Goal: Task Accomplishment & Management: Complete application form

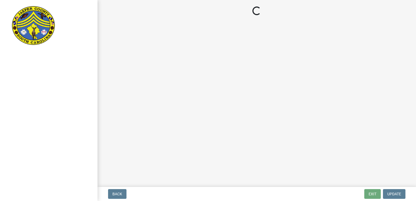
select select "00748aa1-56c2-4786-b7ff-9b3cb1d8d455"
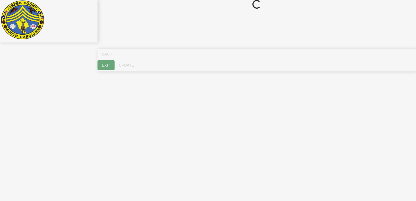
select select "00748aa1-56c2-4786-b7ff-9b3cb1d8d455"
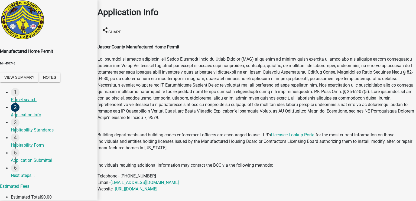
scroll to position [1546, 0]
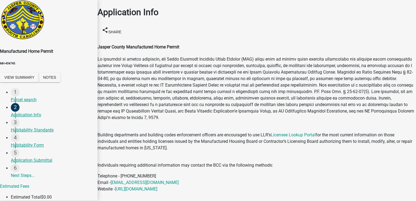
scroll to position [539, 0]
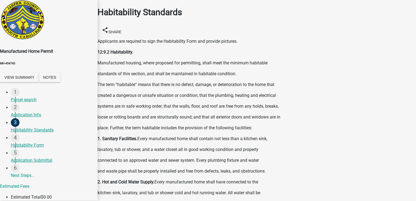
scroll to position [375, 0]
click at [344, 158] on p "connected to an approved water and sewer system. Every plumbing fixture and wat…" at bounding box center [257, 161] width 319 height 7
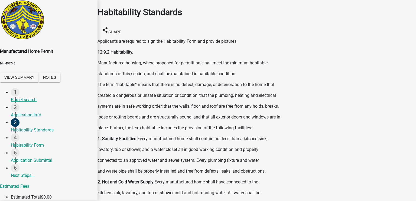
scroll to position [375, 0]
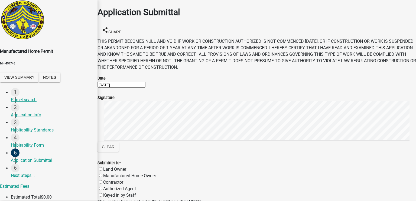
scroll to position [0, 0]
click at [110, 152] on button "Clear" at bounding box center [108, 147] width 21 height 10
click at [108, 174] on label "Manufactured Home Owner" at bounding box center [129, 176] width 53 height 5
click at [102, 174] on input "Manufactured Home Owner" at bounding box center [101, 176] width 4 height 4
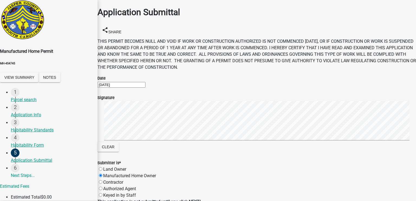
radio input "true"
click at [112, 167] on label "Land Owner" at bounding box center [114, 169] width 23 height 5
click at [102, 168] on input "Land Owner" at bounding box center [101, 170] width 4 height 4
radio input "true"
click at [107, 174] on label "Manufactured Home Owner" at bounding box center [129, 176] width 53 height 5
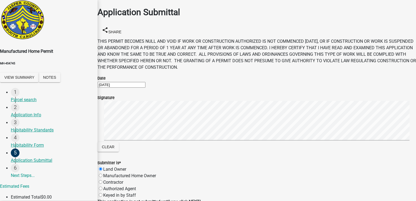
click at [102, 174] on input "Manufactured Home Owner" at bounding box center [101, 176] width 4 height 4
radio input "true"
click at [415, 3] on div "Application Submittal share Share THIS PERMIT BECOMES NULL AND VOID IF WORK OR …" at bounding box center [257, 105] width 319 height 210
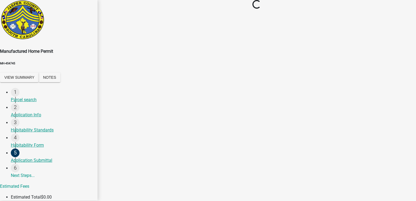
scroll to position [0, 0]
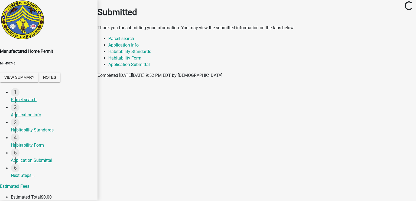
click at [394, 185] on button "Save & Exit" at bounding box center [405, 188] width 23 height 6
